Goal: Task Accomplishment & Management: Manage account settings

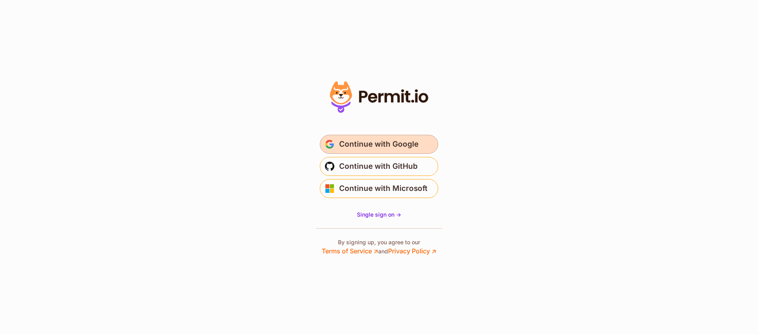
click at [386, 144] on span "Continue with Google" at bounding box center [378, 144] width 79 height 13
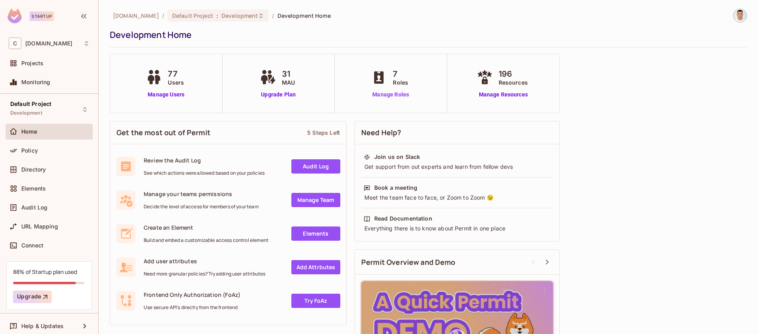
click at [397, 95] on link "Manage Roles" at bounding box center [390, 94] width 43 height 8
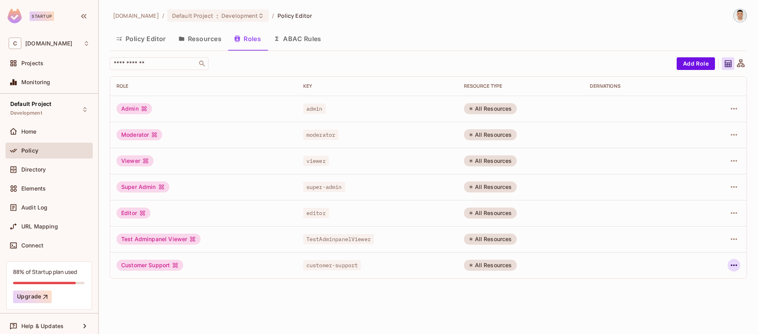
click at [736, 266] on icon "button" at bounding box center [734, 265] width 6 height 2
click at [736, 266] on div at bounding box center [379, 167] width 758 height 334
click at [424, 289] on div "chalkboard.io / Default Project : Development / Policy Editor Policy Editor Res…" at bounding box center [428, 167] width 659 height 334
click at [200, 38] on button "Resources" at bounding box center [200, 39] width 56 height 20
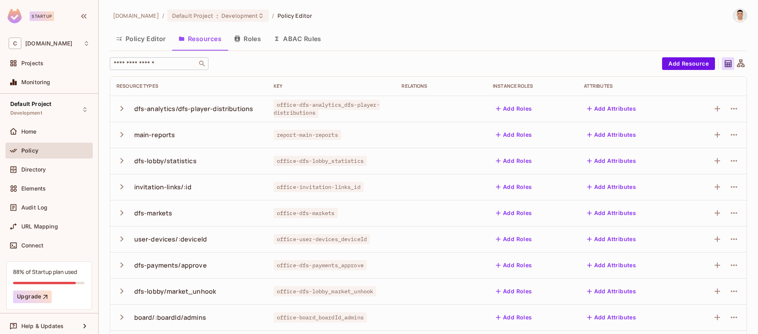
click at [182, 64] on input "text" at bounding box center [153, 64] width 83 height 8
click at [301, 39] on button "ABAC Rules" at bounding box center [297, 39] width 60 height 20
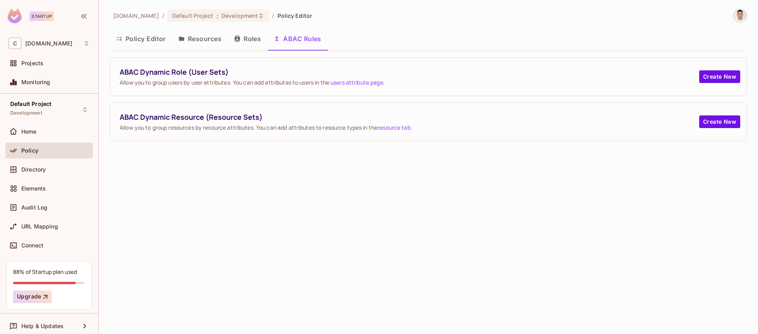
click at [145, 40] on button "Policy Editor" at bounding box center [141, 39] width 62 height 20
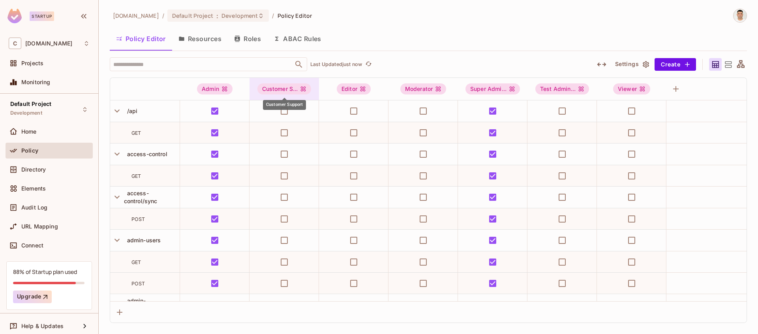
click at [283, 88] on div "Customer S..." at bounding box center [284, 88] width 54 height 11
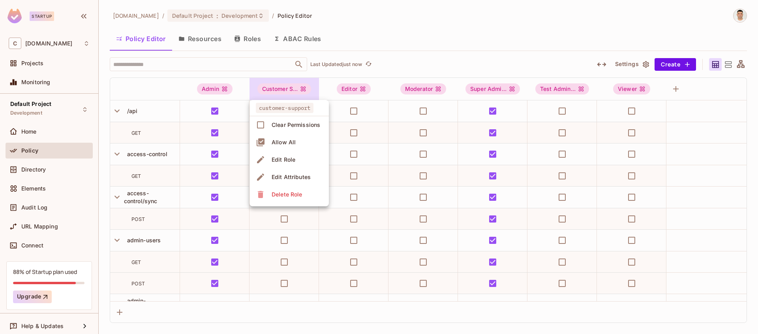
click at [408, 68] on div at bounding box center [379, 167] width 758 height 334
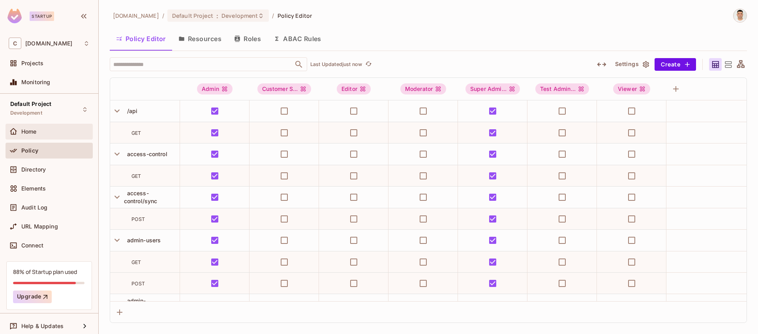
click at [37, 127] on div "Home" at bounding box center [49, 131] width 81 height 9
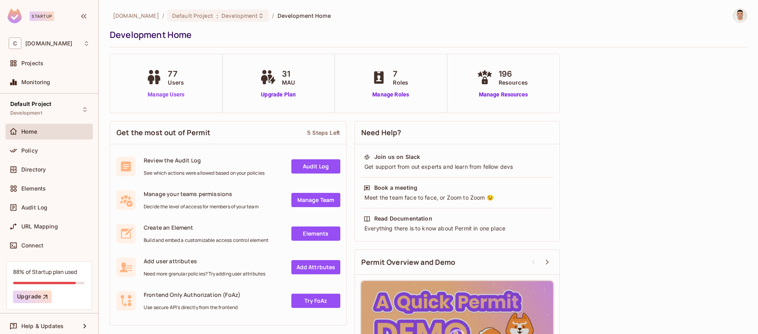
click at [166, 94] on link "Manage Users" at bounding box center [166, 94] width 44 height 8
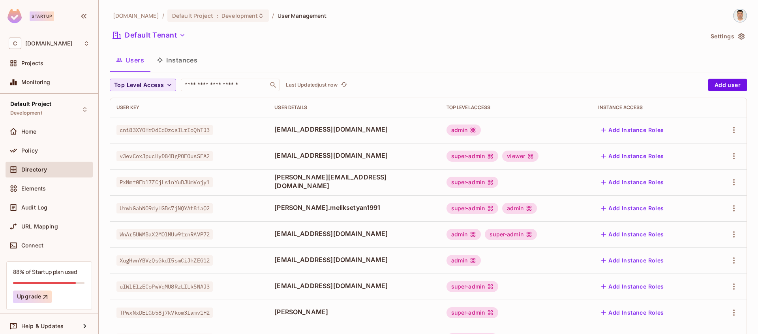
click at [154, 82] on span "Top Level Access" at bounding box center [139, 85] width 50 height 10
click at [148, 170] on span "Super Admin" at bounding box center [148, 170] width 64 height 7
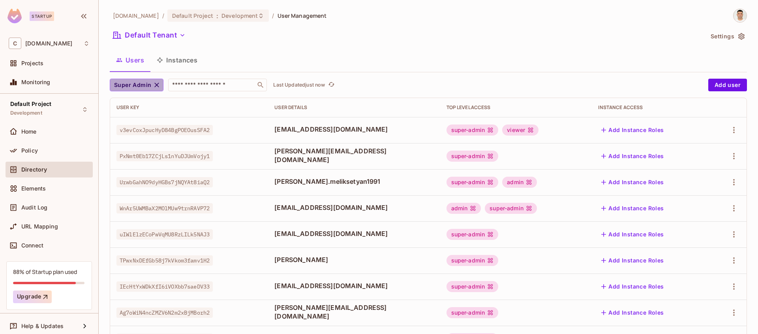
click at [153, 85] on icon "button" at bounding box center [157, 85] width 8 height 8
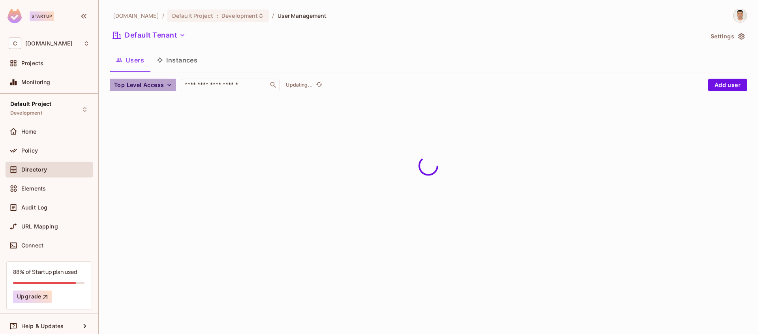
click at [152, 85] on span "Top Level Access" at bounding box center [139, 85] width 50 height 10
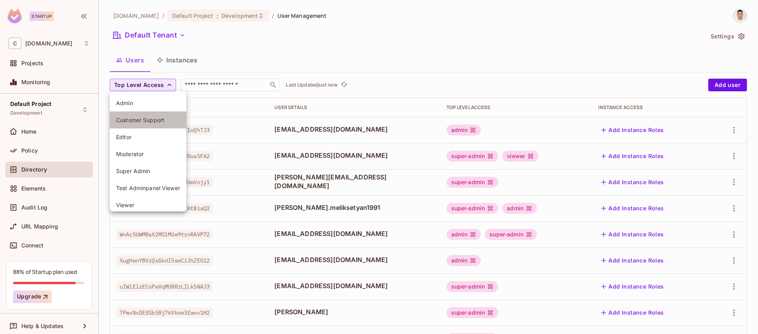
click at [163, 120] on span "Customer Support" at bounding box center [148, 119] width 64 height 7
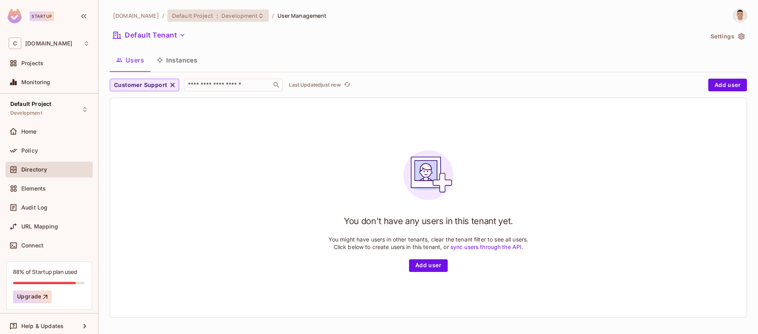
click at [253, 11] on div "Default Project : Development" at bounding box center [218, 15] width 102 height 12
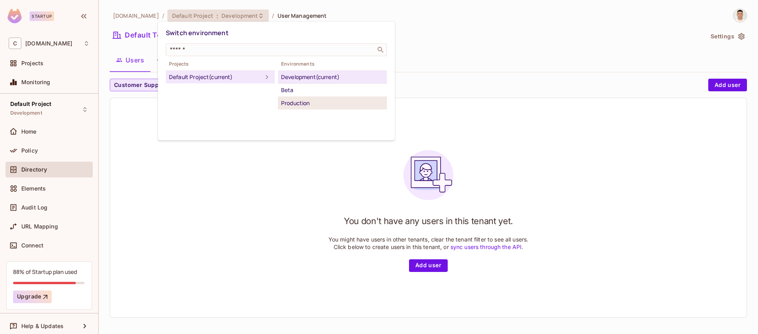
click at [299, 103] on div "Production" at bounding box center [332, 102] width 103 height 9
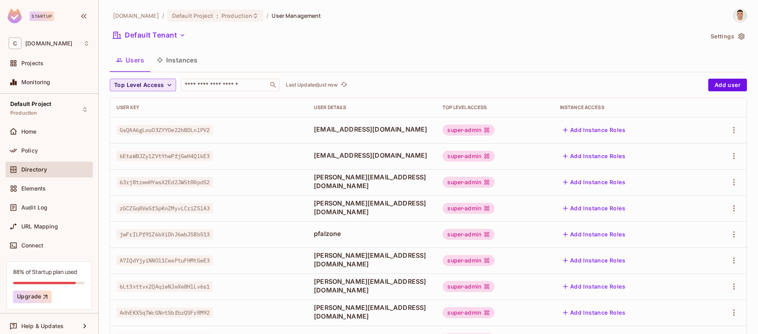
click at [169, 85] on icon "button" at bounding box center [169, 85] width 8 height 8
click at [150, 121] on span "Customer Support" at bounding box center [140, 119] width 48 height 7
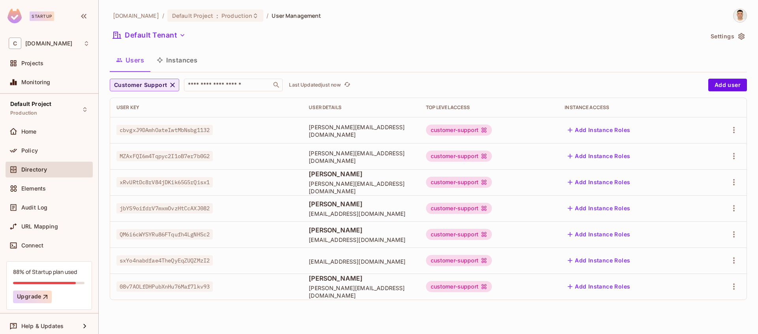
click at [184, 60] on button "Instances" at bounding box center [176, 60] width 53 height 20
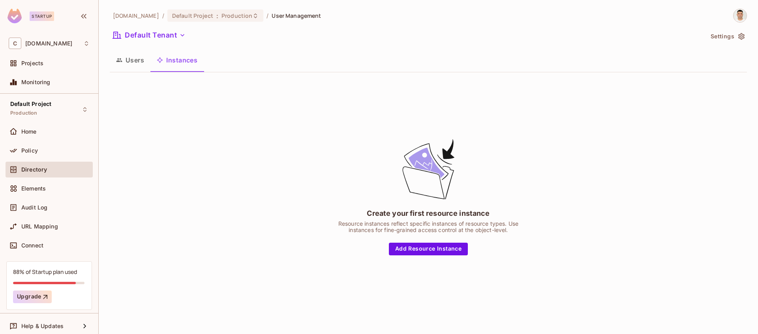
click at [133, 63] on button "Users" at bounding box center [130, 60] width 41 height 20
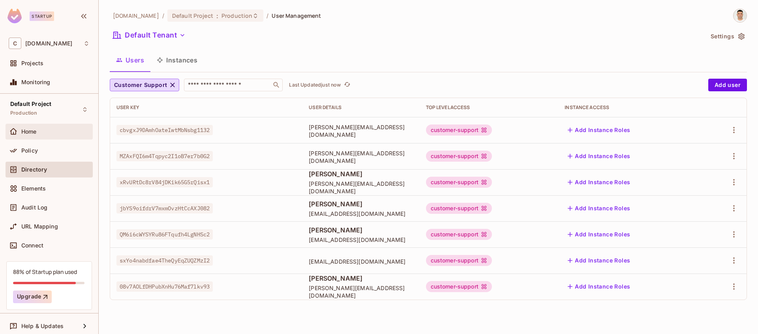
click at [43, 132] on div "Home" at bounding box center [55, 131] width 68 height 6
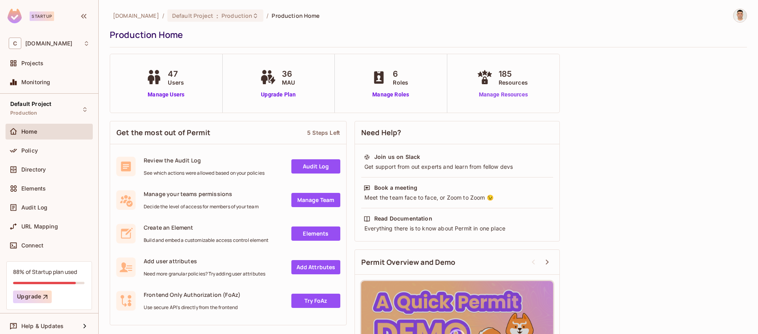
click at [494, 96] on link "Manage Resources" at bounding box center [503, 94] width 57 height 8
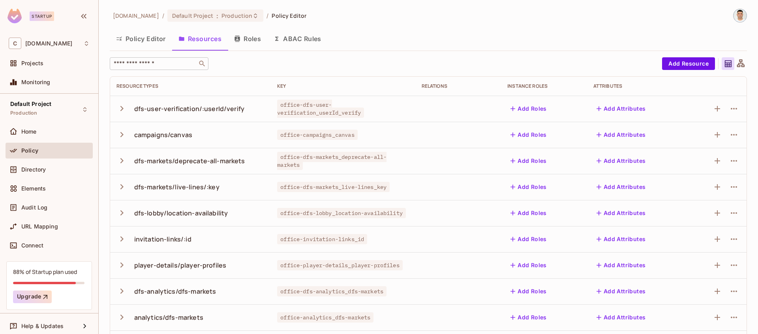
click at [179, 64] on input "text" at bounding box center [153, 64] width 83 height 8
click at [123, 108] on icon "button" at bounding box center [121, 108] width 3 height 5
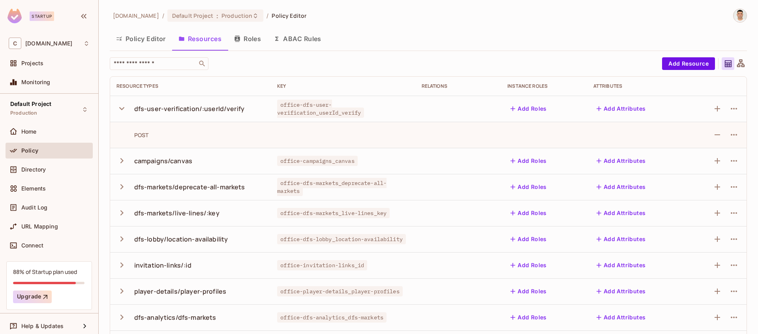
click at [123, 108] on icon "button" at bounding box center [121, 108] width 5 height 3
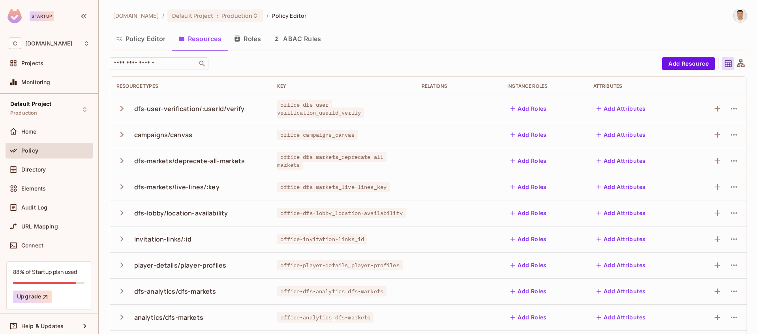
click at [247, 37] on button "Roles" at bounding box center [247, 39] width 39 height 20
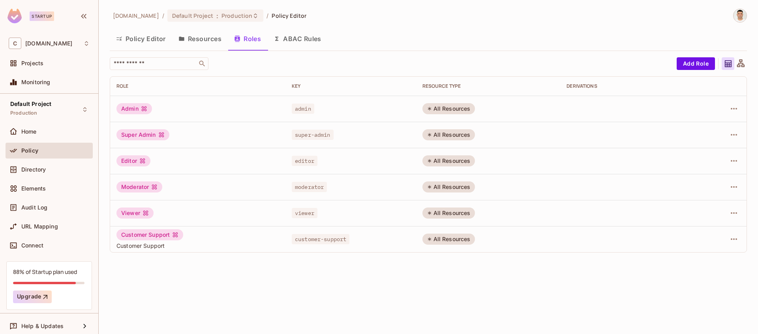
click at [133, 111] on div "Admin" at bounding box center [134, 108] width 36 height 11
click at [742, 66] on icon at bounding box center [741, 64] width 10 height 10
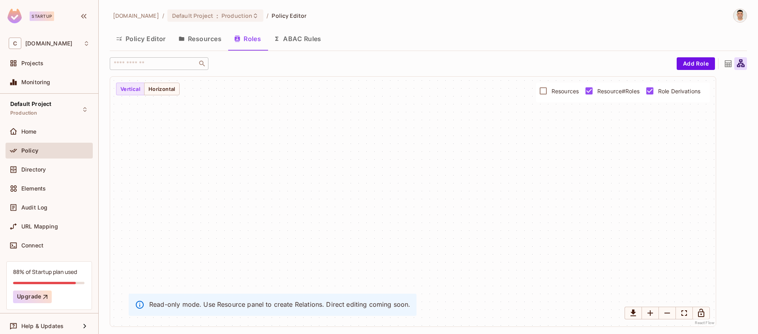
click at [742, 66] on icon at bounding box center [741, 64] width 10 height 10
click at [726, 65] on icon at bounding box center [728, 64] width 10 height 10
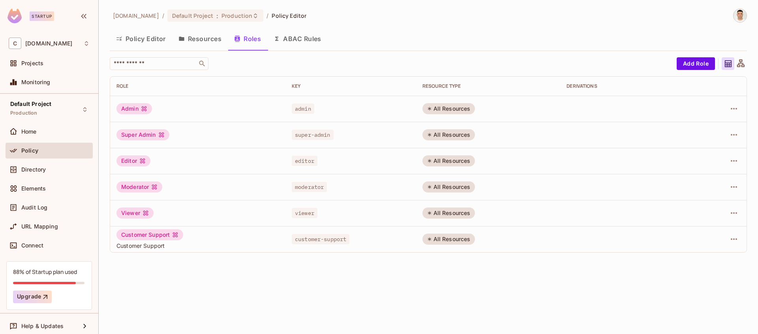
click at [200, 40] on button "Resources" at bounding box center [200, 39] width 56 height 20
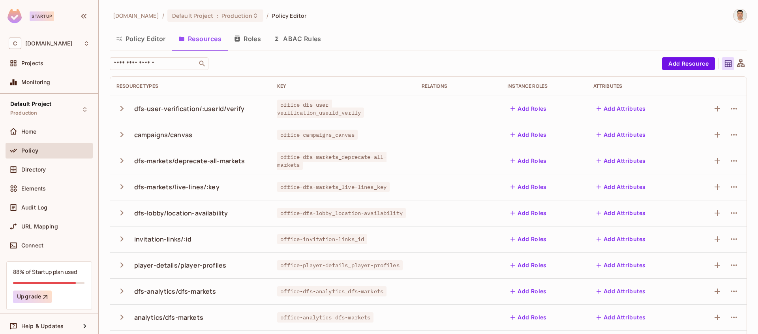
click at [140, 109] on div "dfs-user-verification/:userId/verify" at bounding box center [189, 108] width 110 height 9
click at [120, 107] on icon "button" at bounding box center [121, 108] width 11 height 11
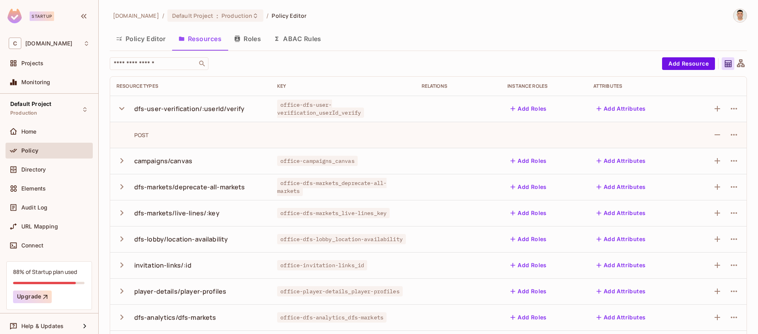
click at [120, 107] on icon "button" at bounding box center [121, 108] width 11 height 11
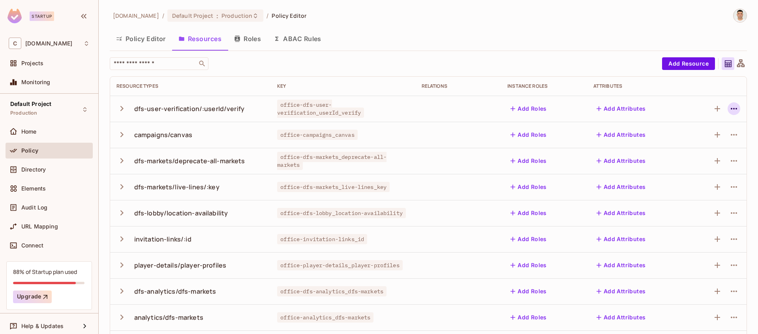
click at [734, 109] on icon "button" at bounding box center [734, 109] width 6 height 2
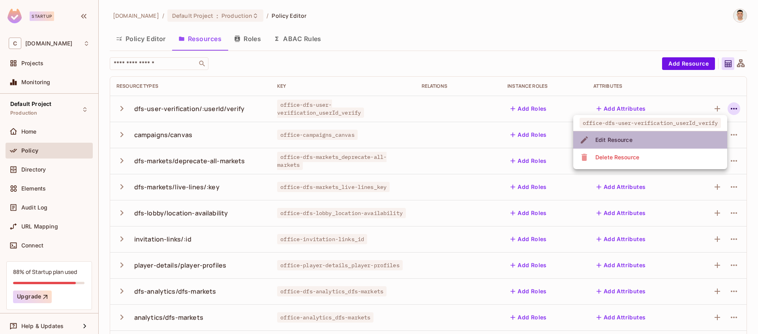
click at [659, 140] on li "Edit Resource" at bounding box center [650, 139] width 154 height 17
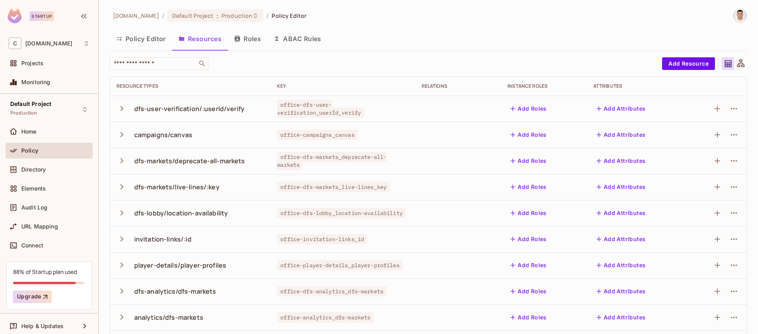
click at [144, 39] on button "Policy Editor" at bounding box center [141, 39] width 62 height 20
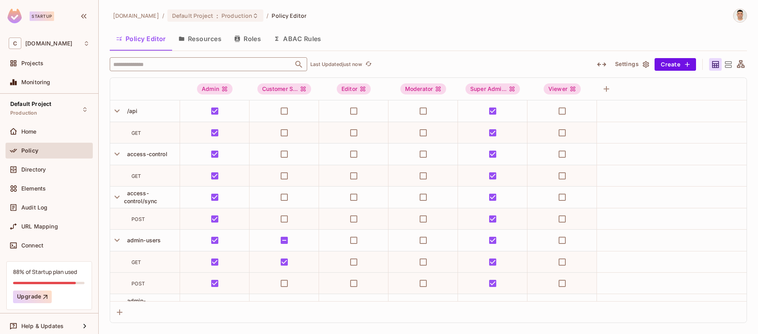
click at [166, 62] on input "text" at bounding box center [201, 64] width 180 height 14
paste input "**********"
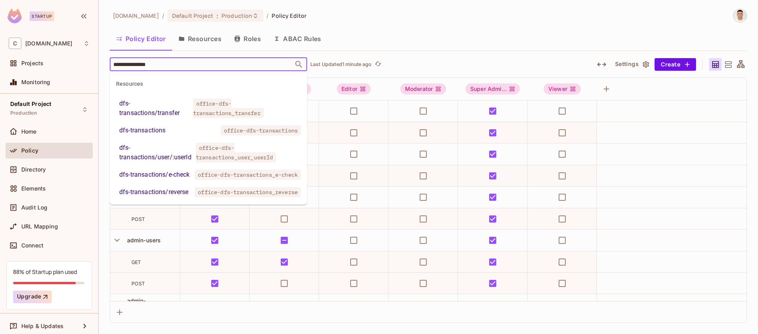
type input "**********"
click at [467, 41] on div "Policy Editor Resources Roles ABAC Rules" at bounding box center [428, 39] width 637 height 20
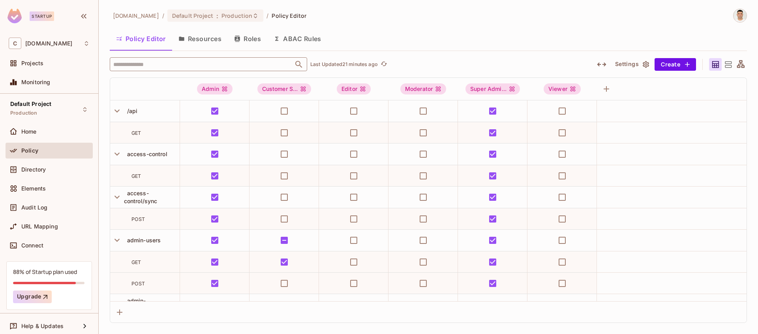
click at [254, 66] on input "text" at bounding box center [201, 64] width 180 height 14
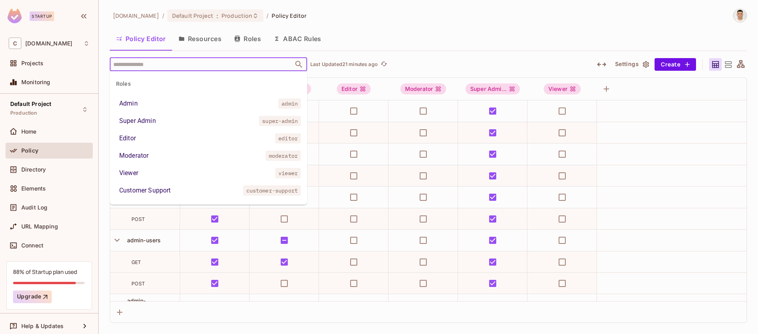
paste input "**********"
type input "**********"
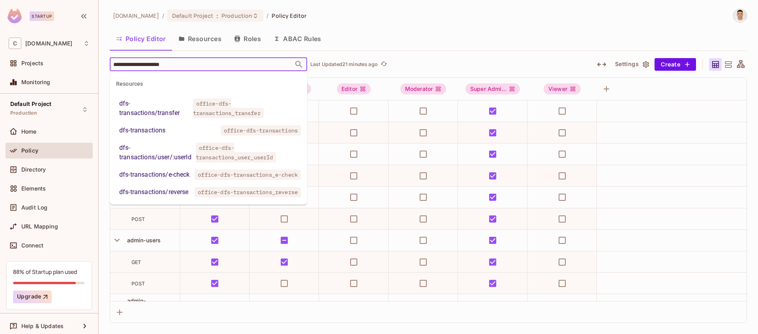
click at [203, 112] on span "office-dfs-transactions_transfer" at bounding box center [228, 108] width 71 height 20
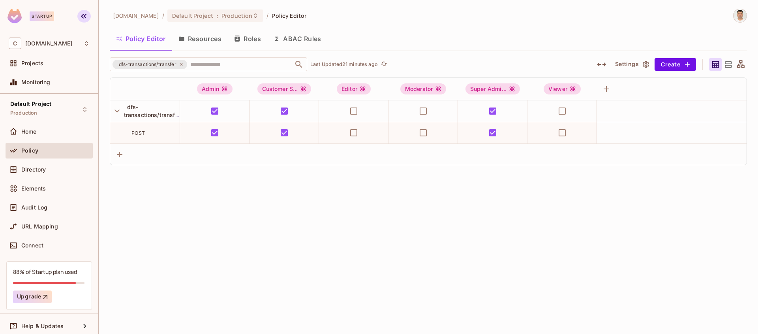
click at [82, 16] on icon "button" at bounding box center [84, 16] width 6 height 5
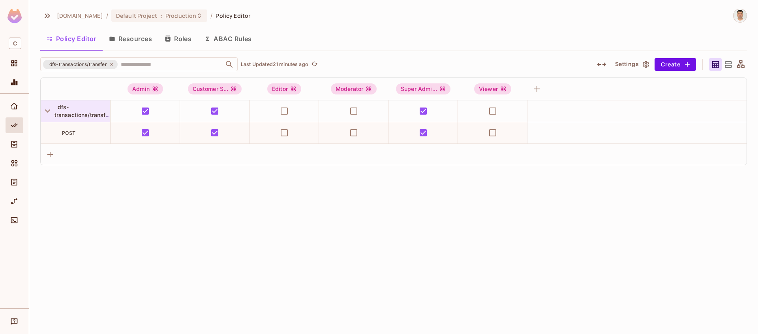
click at [97, 114] on span "dfs-transactions/transfer" at bounding box center [82, 110] width 56 height 15
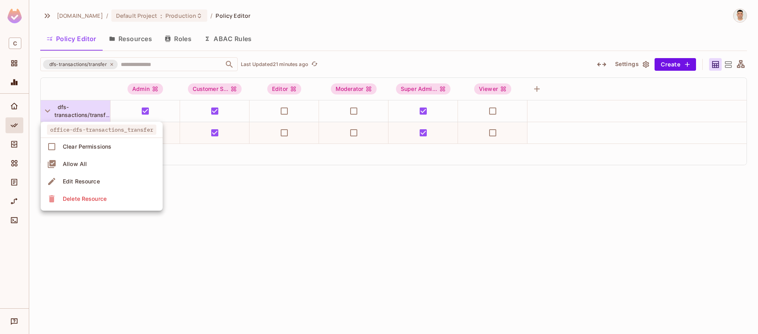
click at [94, 183] on div "Edit Resource" at bounding box center [81, 181] width 37 height 8
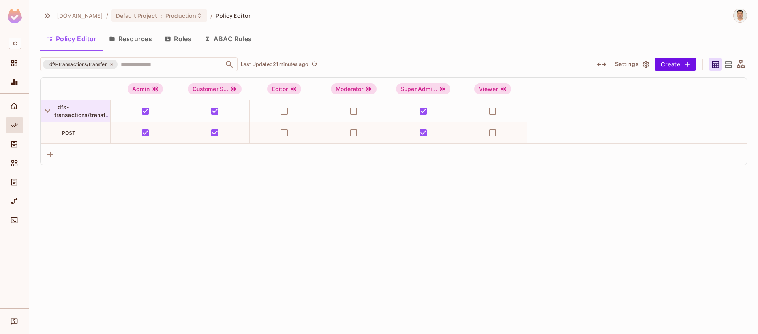
click at [99, 109] on div "dfs-transactions/transfer" at bounding box center [82, 111] width 56 height 16
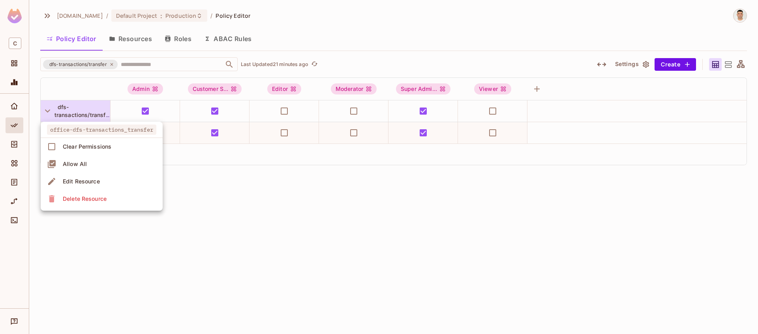
click at [94, 182] on div "Edit Resource" at bounding box center [81, 181] width 37 height 8
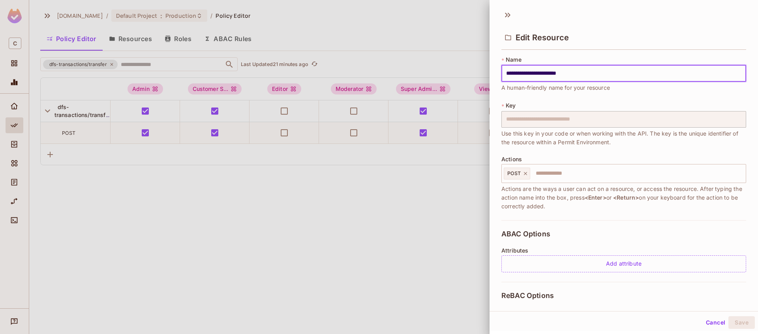
click at [610, 56] on div "**********" at bounding box center [623, 74] width 245 height 36
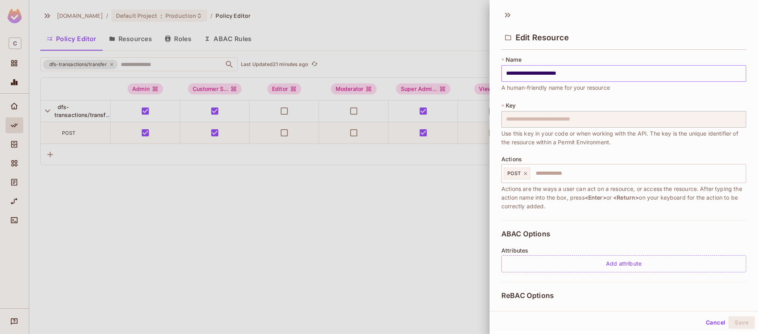
click at [586, 74] on input "**********" at bounding box center [623, 73] width 245 height 17
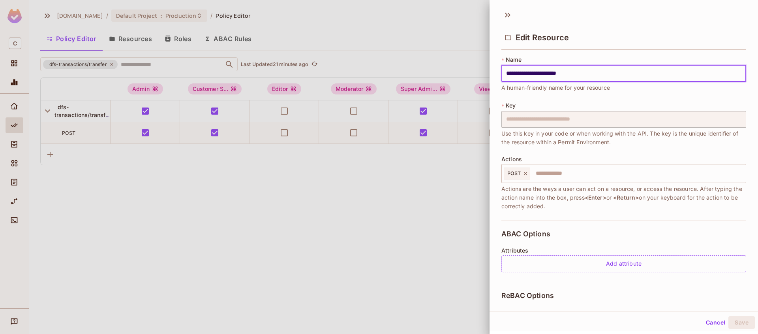
click at [247, 229] on div at bounding box center [379, 167] width 758 height 334
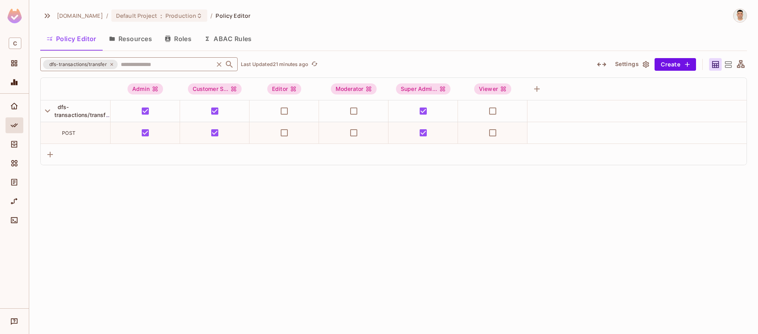
click at [112, 64] on icon at bounding box center [111, 64] width 3 height 3
click at [119, 66] on input "text" at bounding box center [165, 64] width 93 height 14
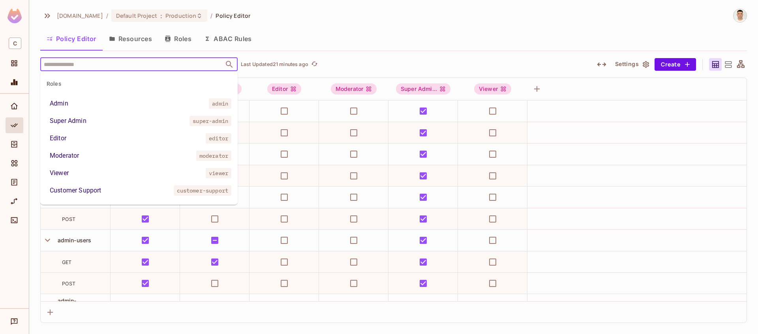
click at [103, 66] on input "text" at bounding box center [132, 64] width 180 height 14
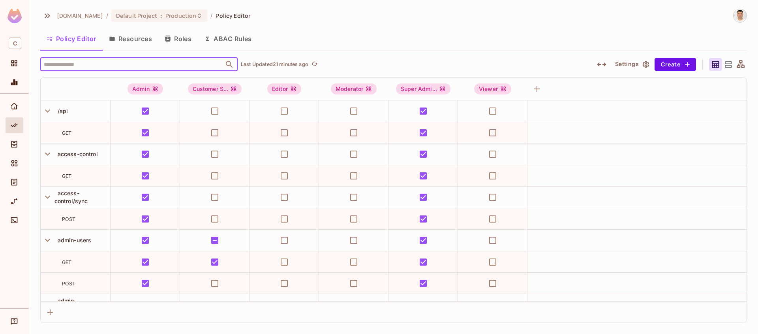
paste input "**********"
type input "**********"
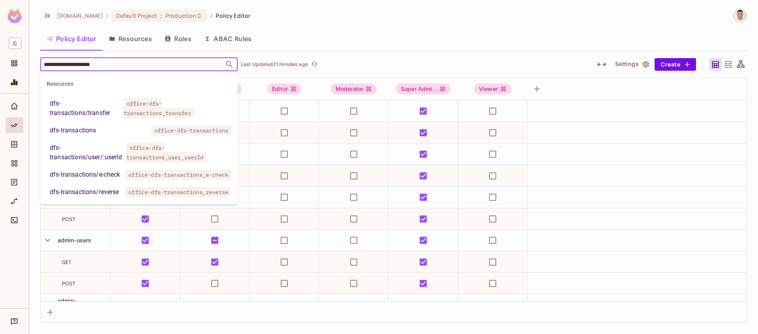
click at [197, 131] on span "office-dfs-transactions" at bounding box center [191, 130] width 80 height 10
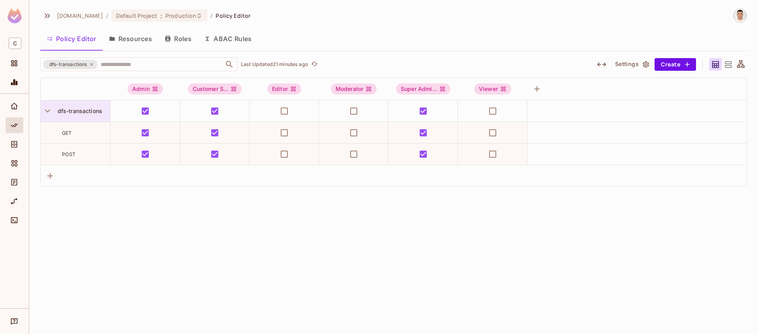
click at [96, 109] on span "dfs-transactions" at bounding box center [78, 110] width 48 height 7
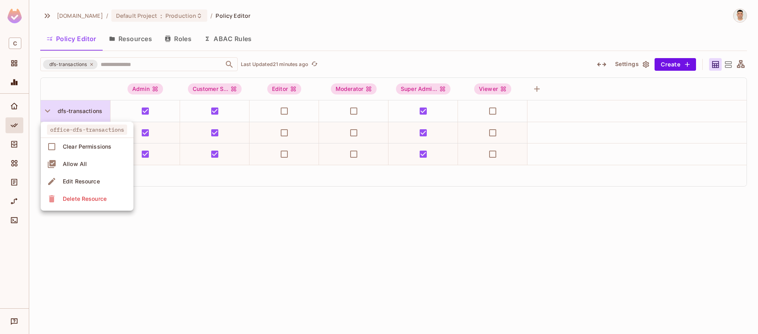
click at [89, 180] on div "Edit Resource" at bounding box center [81, 181] width 37 height 8
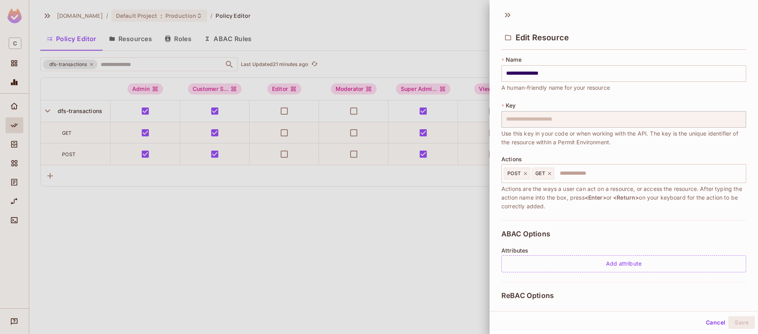
click at [581, 56] on div "**********" at bounding box center [623, 74] width 245 height 36
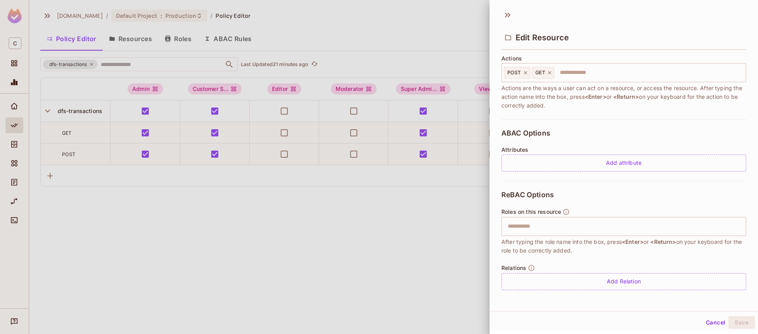
scroll to position [1, 0]
click at [139, 65] on div at bounding box center [379, 167] width 758 height 334
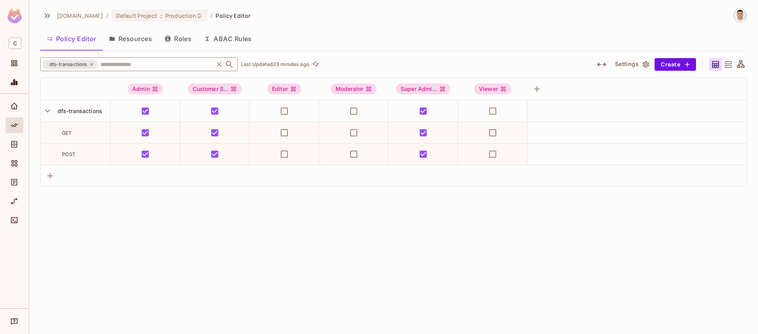
click at [142, 64] on input "text" at bounding box center [155, 64] width 113 height 14
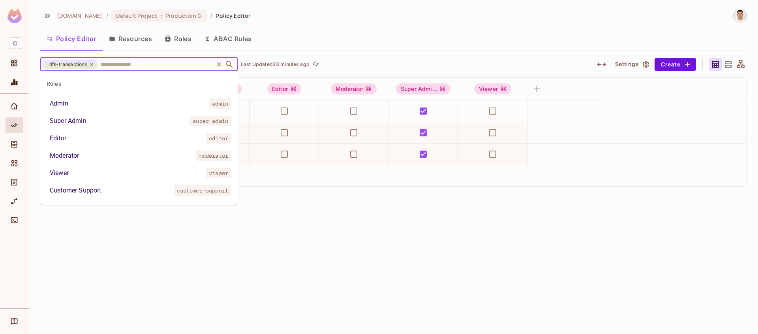
scroll to position [1805, 0]
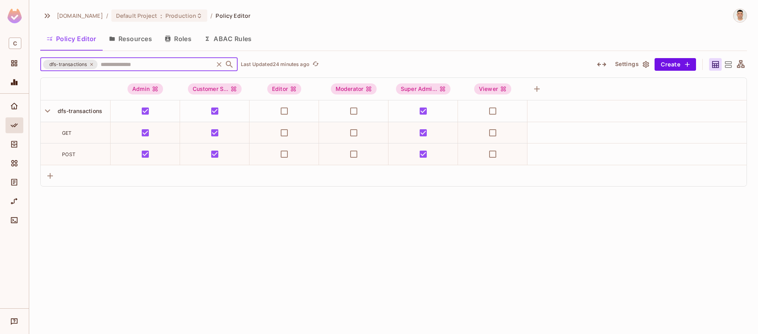
click at [125, 63] on input "text" at bounding box center [155, 64] width 113 height 14
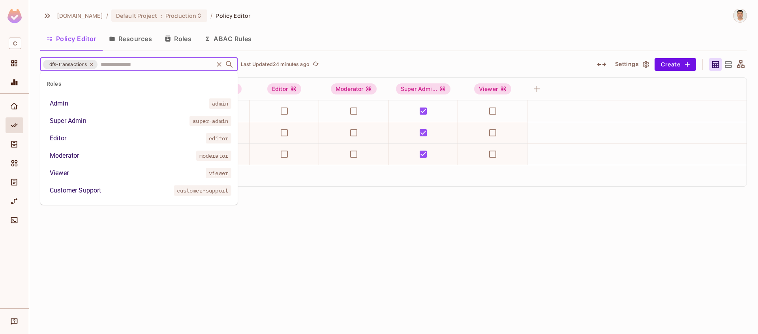
paste input "**********"
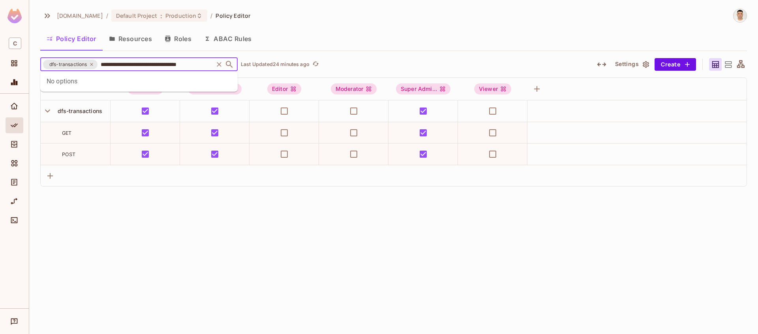
type input "**********"
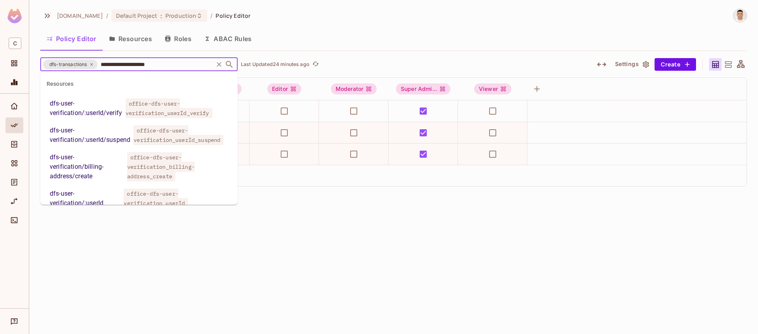
click at [94, 110] on div "dfs-user-verification/:userId/verify" at bounding box center [86, 108] width 73 height 19
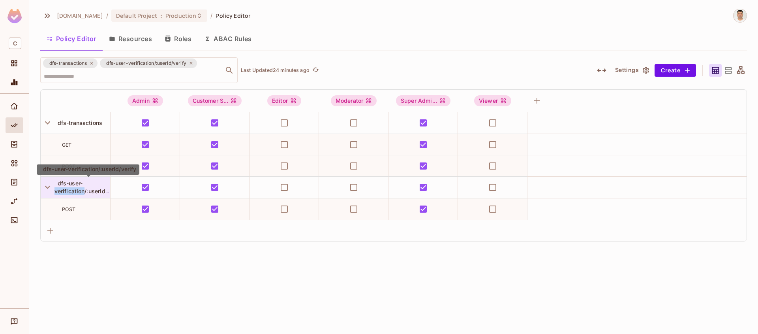
click at [82, 183] on span "dfs-user-verification/:userId/verify" at bounding box center [88, 187] width 68 height 15
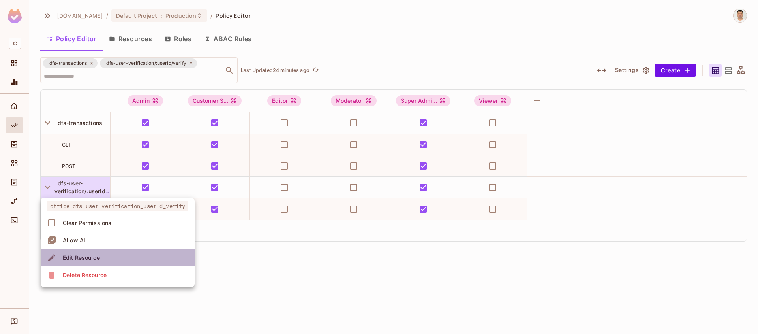
click at [90, 257] on div "Edit Resource" at bounding box center [81, 257] width 37 height 8
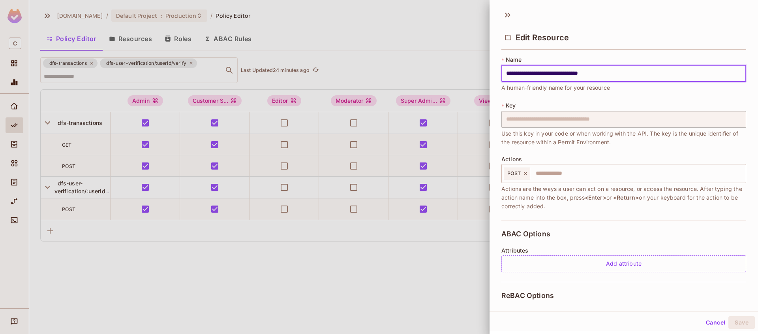
click at [628, 56] on div "**********" at bounding box center [623, 74] width 245 height 36
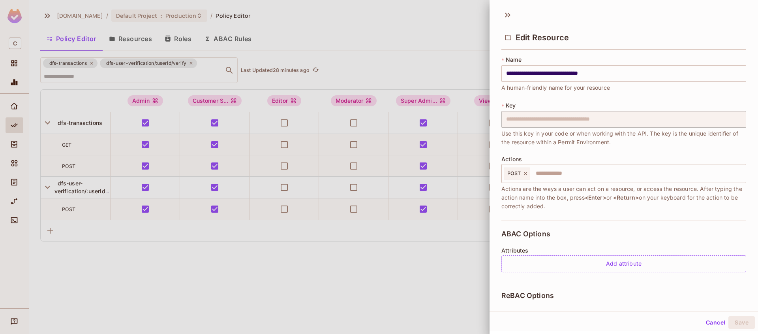
click at [228, 281] on div at bounding box center [379, 167] width 758 height 334
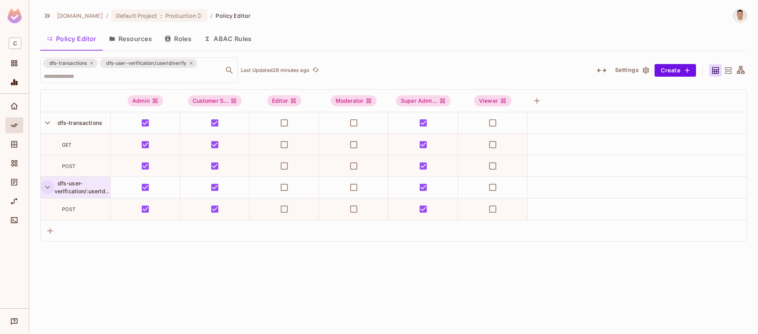
click at [48, 187] on icon "button" at bounding box center [47, 187] width 5 height 3
click at [48, 187] on icon "button" at bounding box center [47, 186] width 3 height 5
click at [92, 120] on span "dfs-transactions" at bounding box center [78, 122] width 48 height 7
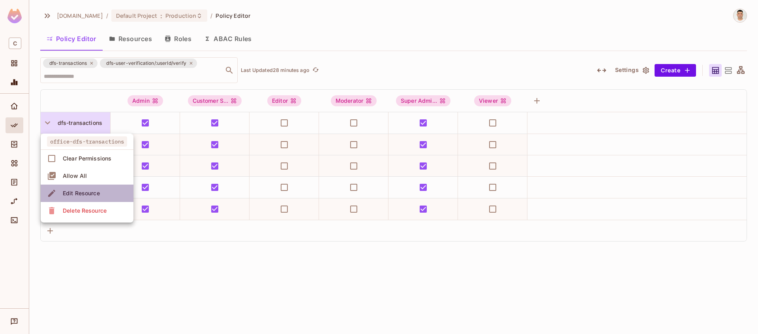
click at [90, 194] on div "Edit Resource" at bounding box center [81, 193] width 37 height 8
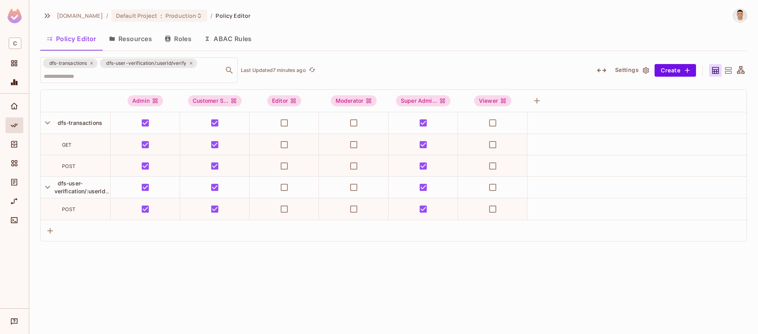
click at [181, 22] on div "[DOMAIN_NAME] / Default Project : Production / Policy Editor" at bounding box center [145, 16] width 210 height 14
click at [182, 18] on span "Production" at bounding box center [180, 15] width 31 height 7
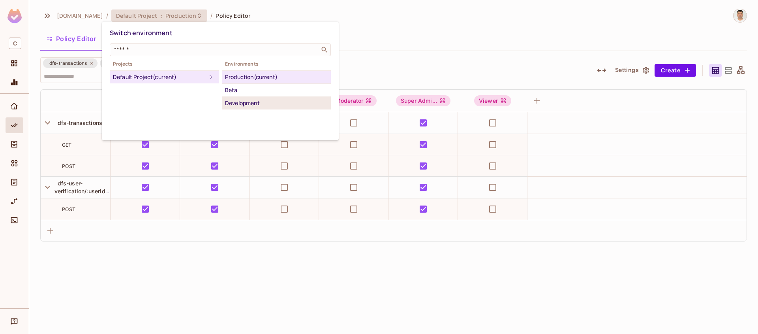
click at [254, 104] on div "Development" at bounding box center [276, 102] width 103 height 9
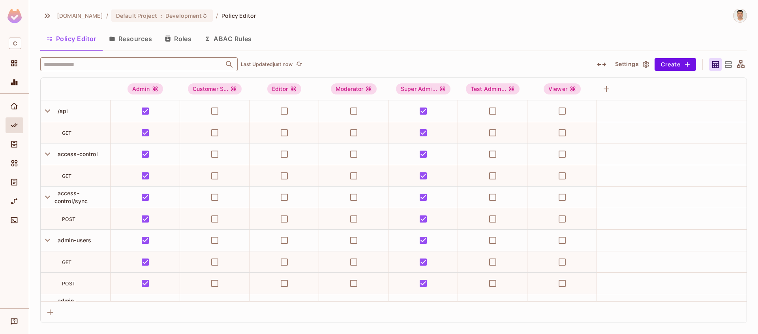
click at [145, 63] on input "text" at bounding box center [132, 64] width 180 height 14
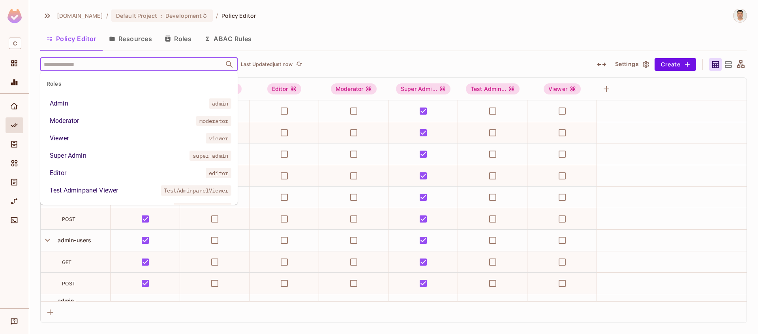
paste input "**********"
type input "**********"
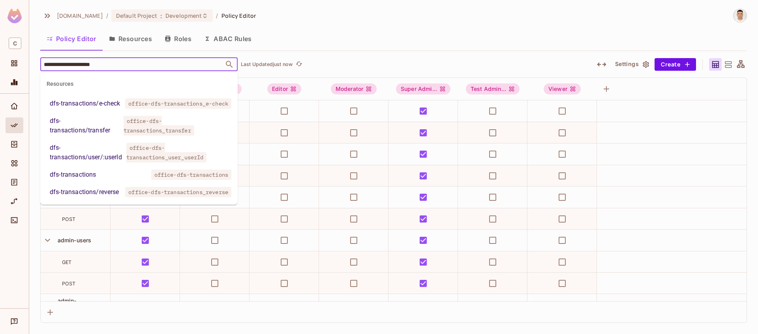
click at [85, 179] on div "dfs-transactions" at bounding box center [73, 174] width 46 height 9
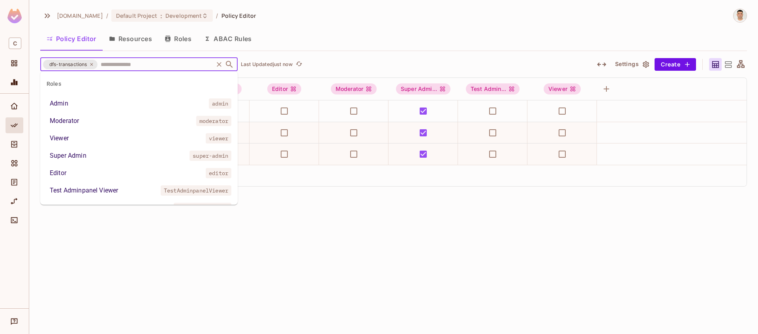
click at [135, 63] on input "text" at bounding box center [155, 64] width 113 height 14
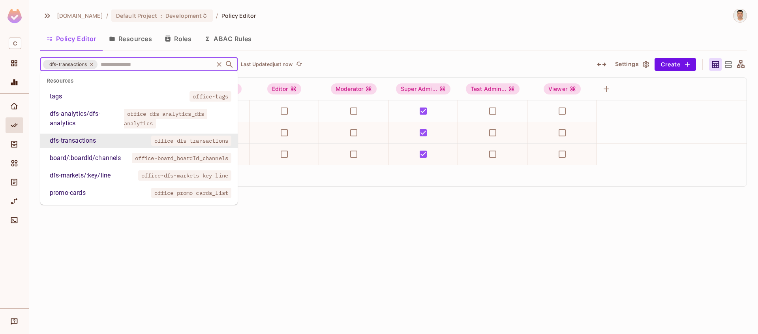
paste input "**********"
type input "**********"
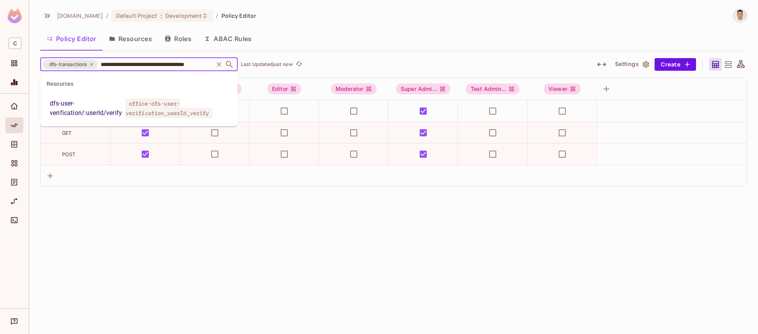
click at [103, 111] on div "dfs-user-verification/:userId/verify" at bounding box center [86, 108] width 73 height 19
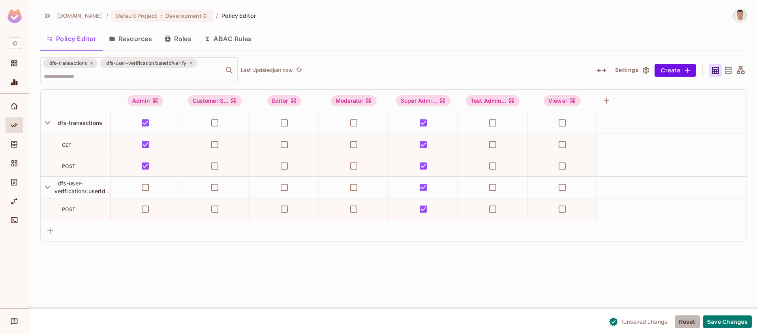
click at [687, 321] on button "Reset" at bounding box center [687, 321] width 25 height 13
click at [726, 322] on button "Save Changes" at bounding box center [727, 321] width 49 height 13
click at [732, 324] on button "Save Changes" at bounding box center [727, 321] width 49 height 13
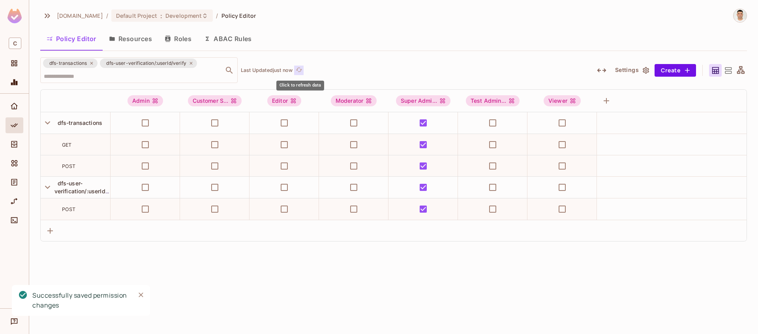
click at [301, 71] on icon "refresh" at bounding box center [299, 69] width 6 height 4
click at [277, 259] on div "[DOMAIN_NAME] / Default Project : Development / Policy Editor Policy Editor Res…" at bounding box center [393, 167] width 729 height 334
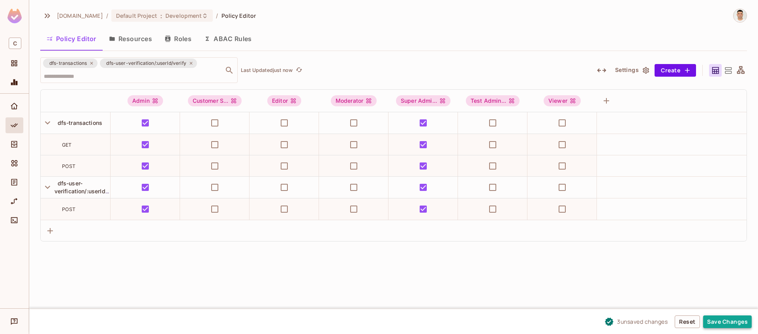
drag, startPoint x: 732, startPoint y: 322, endPoint x: 722, endPoint y: 320, distance: 10.8
click at [732, 322] on button "Save Changes" at bounding box center [727, 321] width 49 height 13
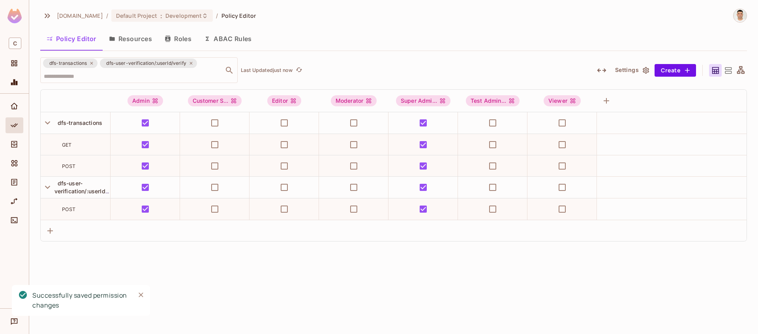
click at [301, 70] on icon "refresh" at bounding box center [299, 69] width 7 height 7
